Goal: Navigation & Orientation: Go to known website

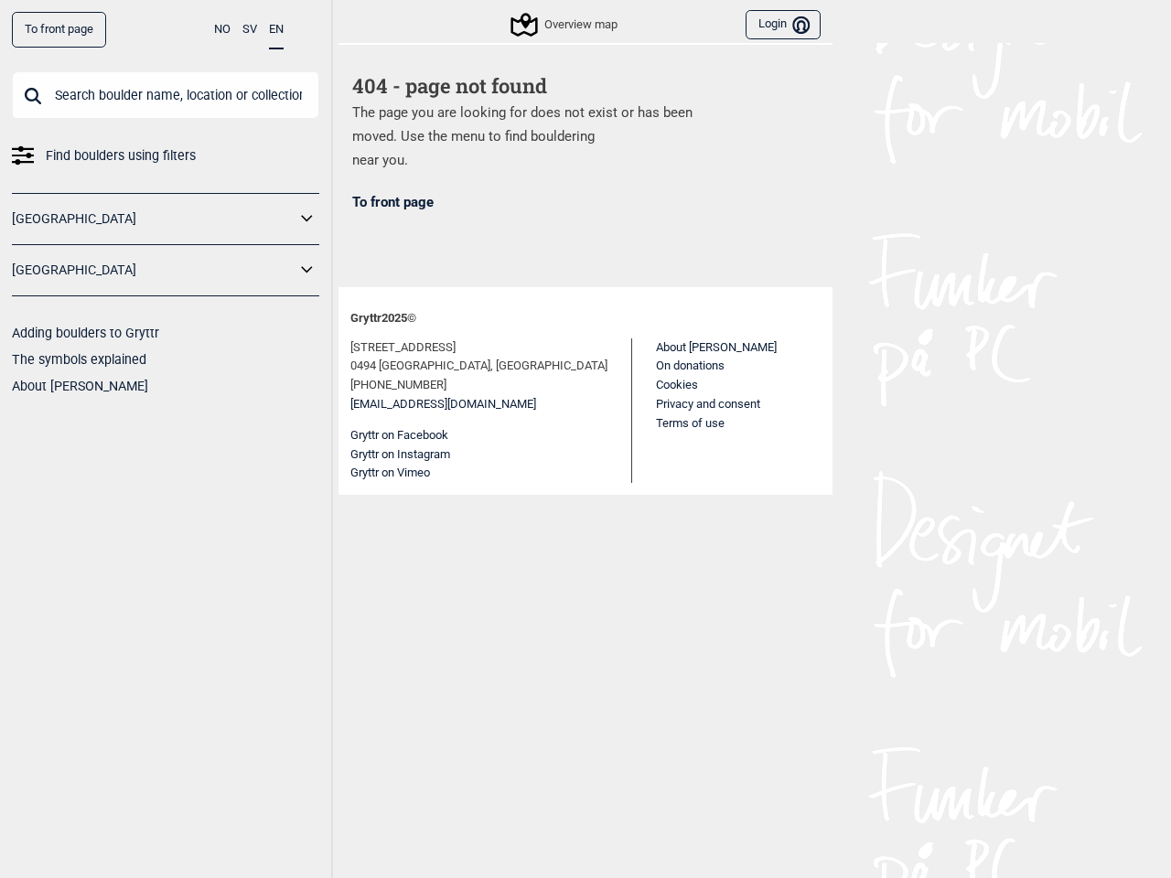
click at [656, 439] on div "About Gryttr On donations Cookies Privacy and consent Terms of use" at bounding box center [716, 410] width 121 height 145
click at [222, 29] on button "NO" at bounding box center [222, 30] width 16 height 36
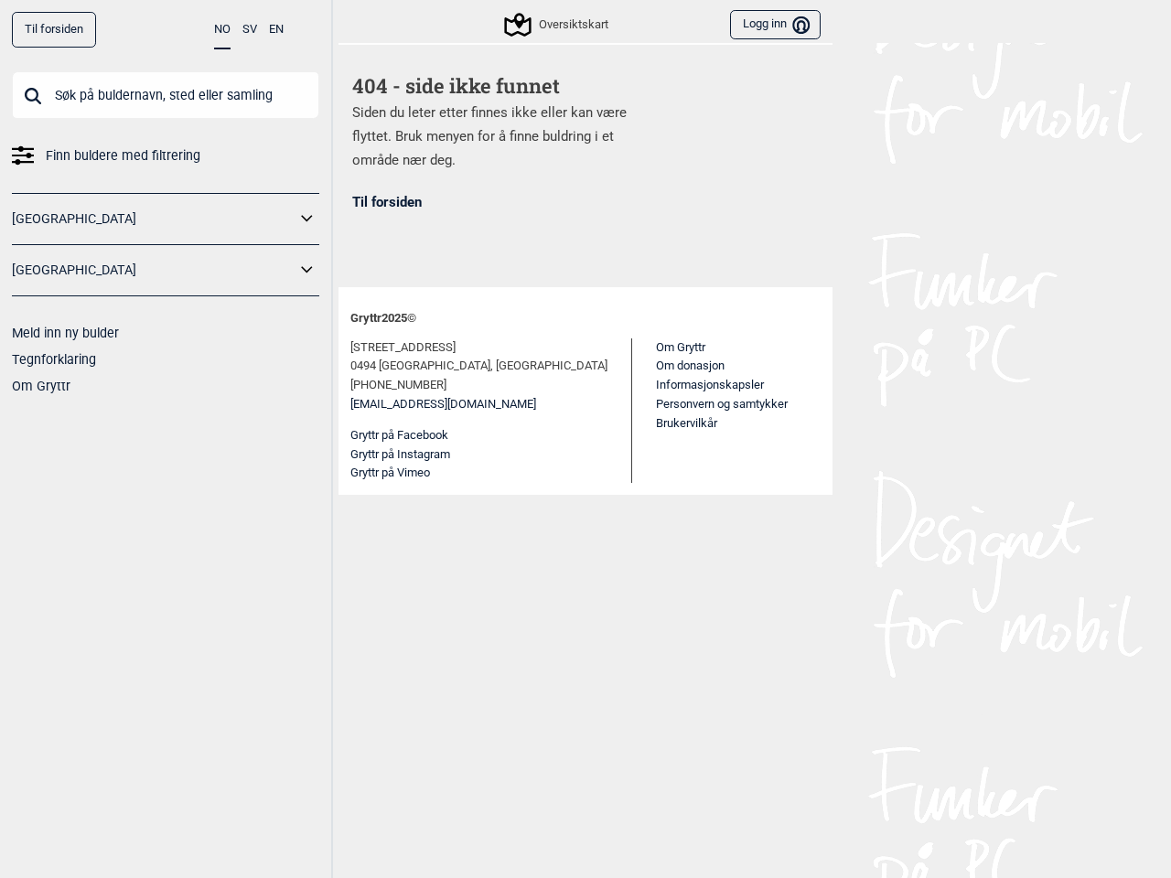
click at [250, 29] on button "SV" at bounding box center [249, 30] width 15 height 36
click at [276, 30] on button "EN" at bounding box center [276, 30] width 15 height 36
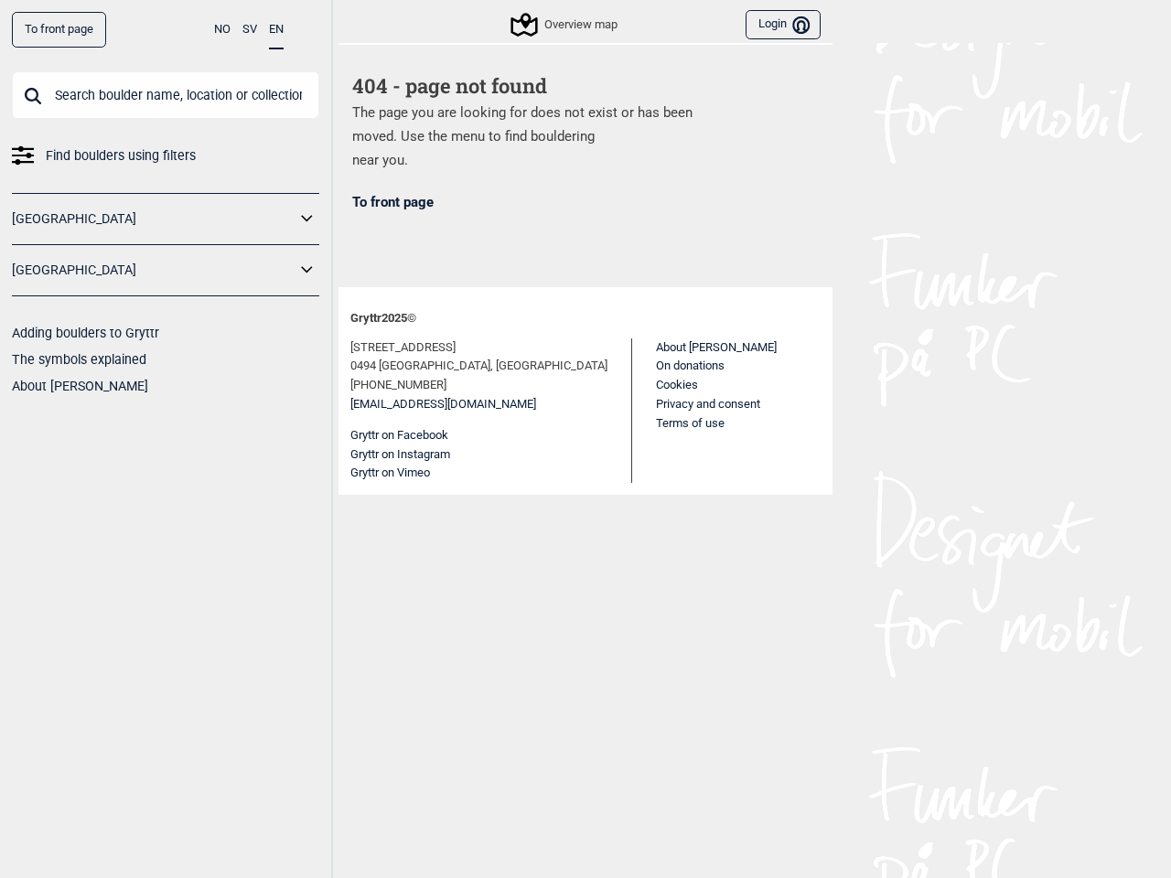
click at [307, 219] on icon at bounding box center [307, 219] width 24 height 27
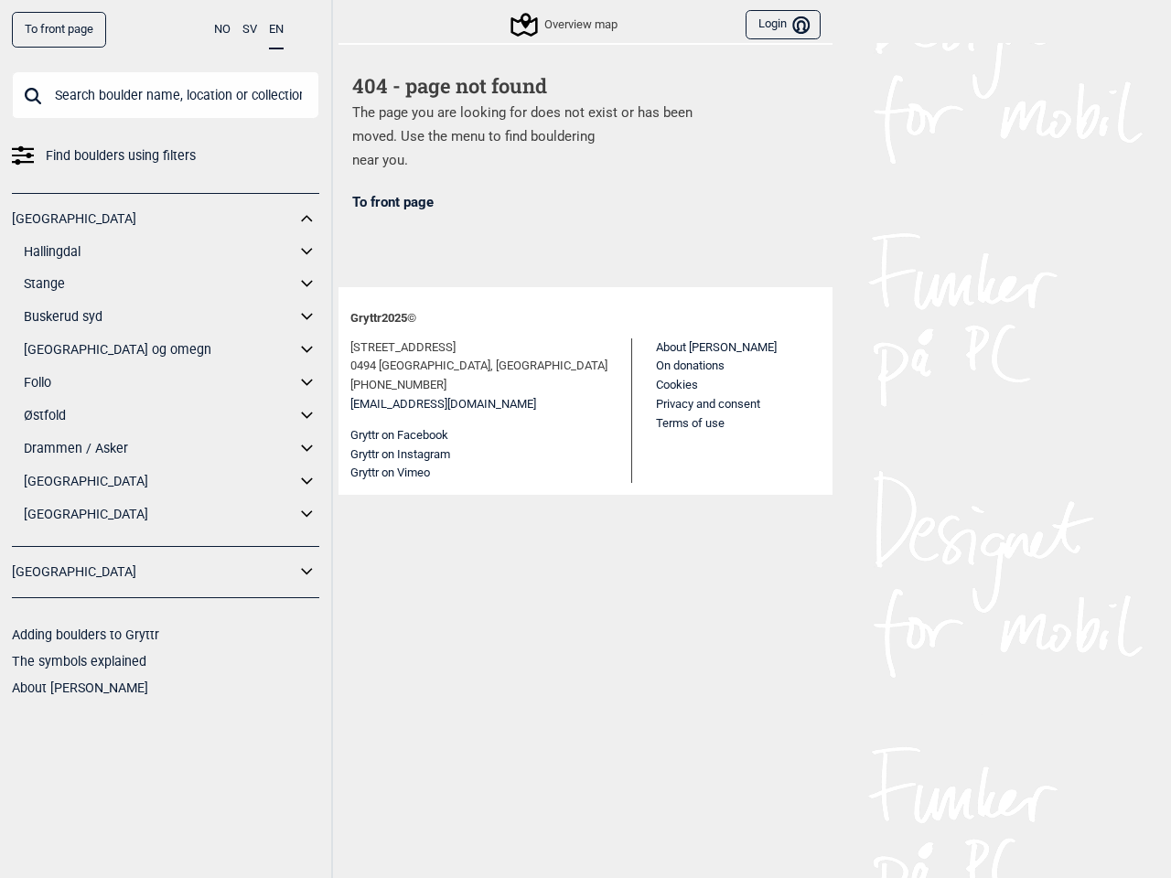
click at [307, 270] on div "[GEOGRAPHIC_DATA] Hallingdal Gol Ål Stange Kolomoen [GEOGRAPHIC_DATA] [GEOGRAPH…" at bounding box center [165, 370] width 307 height 354
click at [359, 24] on div "Overview map Login Bruker" at bounding box center [585, 21] width 494 height 43
click at [557, 25] on div "Overview map" at bounding box center [565, 25] width 104 height 22
click at [775, 25] on button "Login Bruker" at bounding box center [782, 25] width 75 height 30
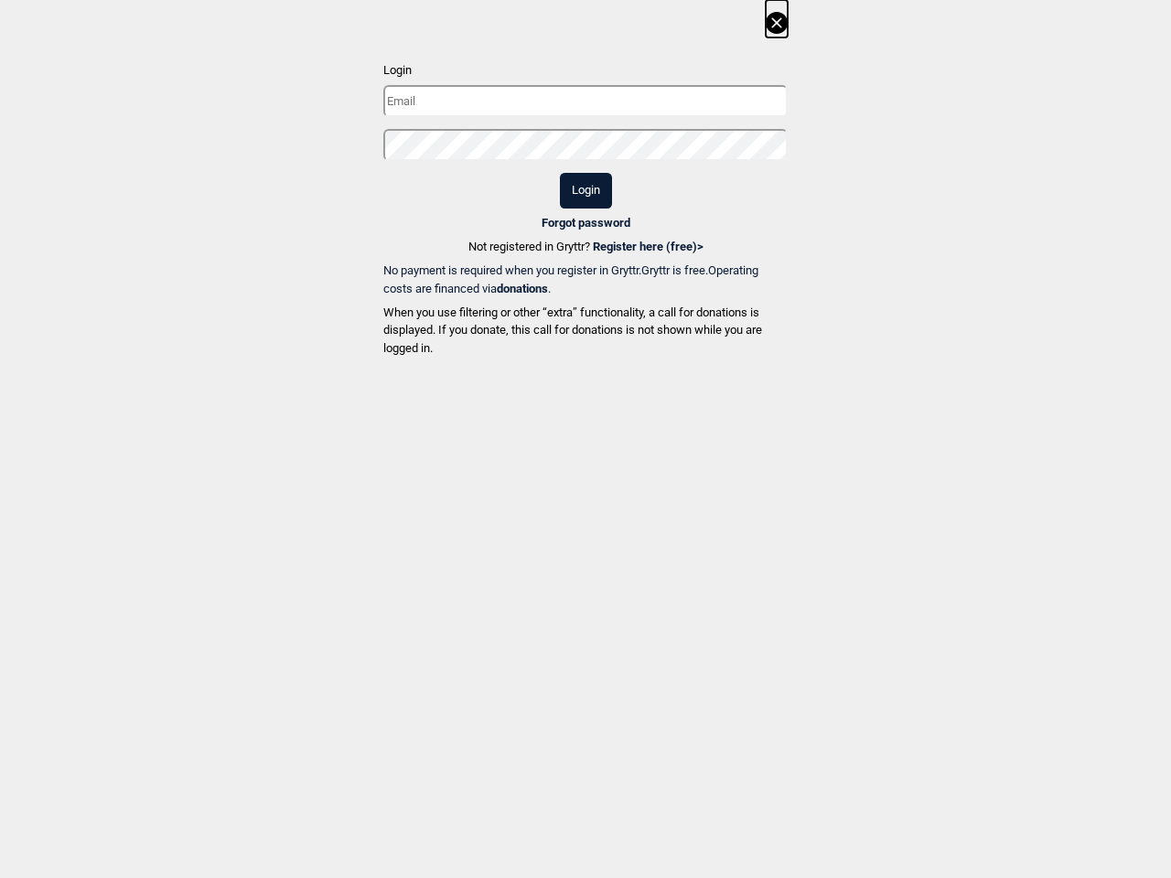
click at [391, 435] on dialog "Login Login Forgot password Not registered in Gryttr? Register here (free) > No…" at bounding box center [585, 439] width 1171 height 878
